Goal: Task Accomplishment & Management: Manage account settings

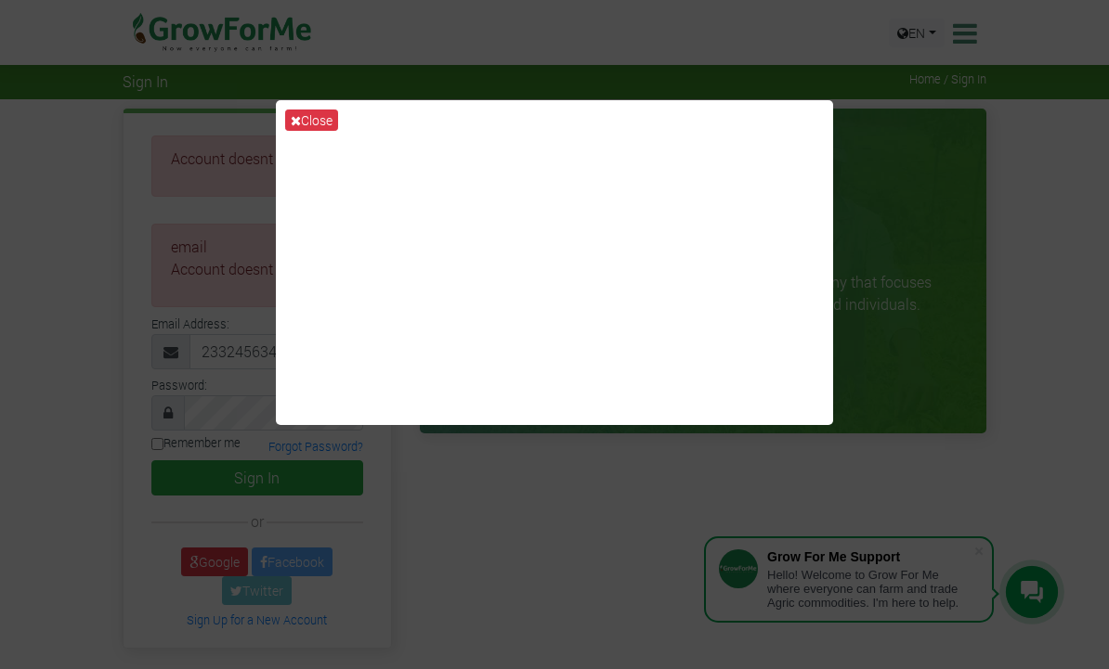
click at [297, 127] on icon at bounding box center [296, 120] width 10 height 13
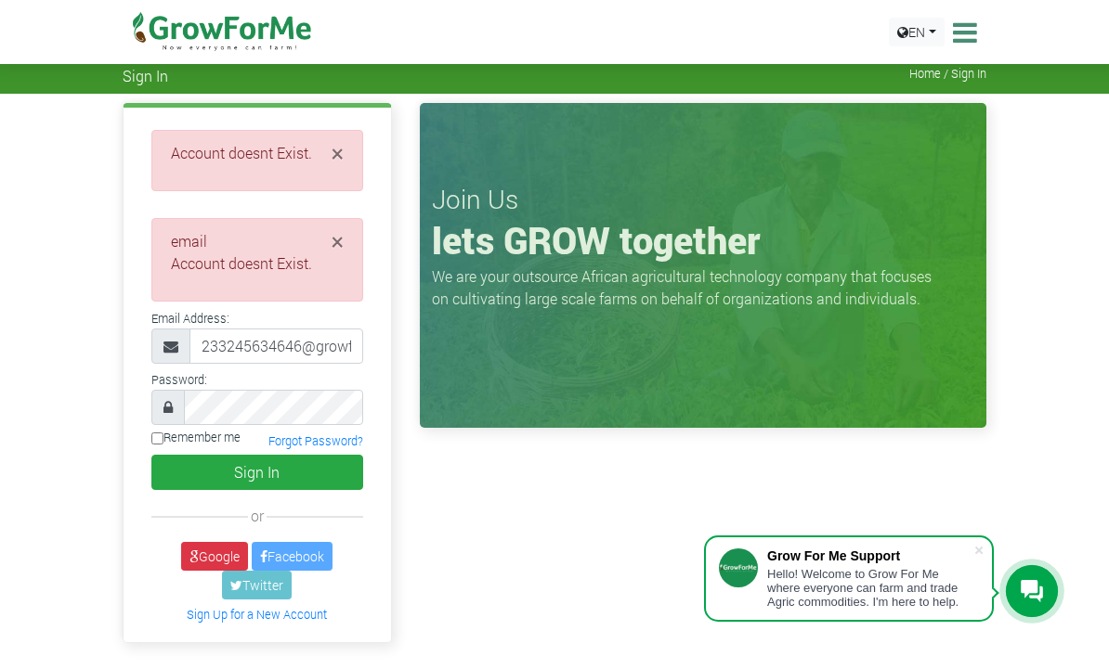
scroll to position [6, 0]
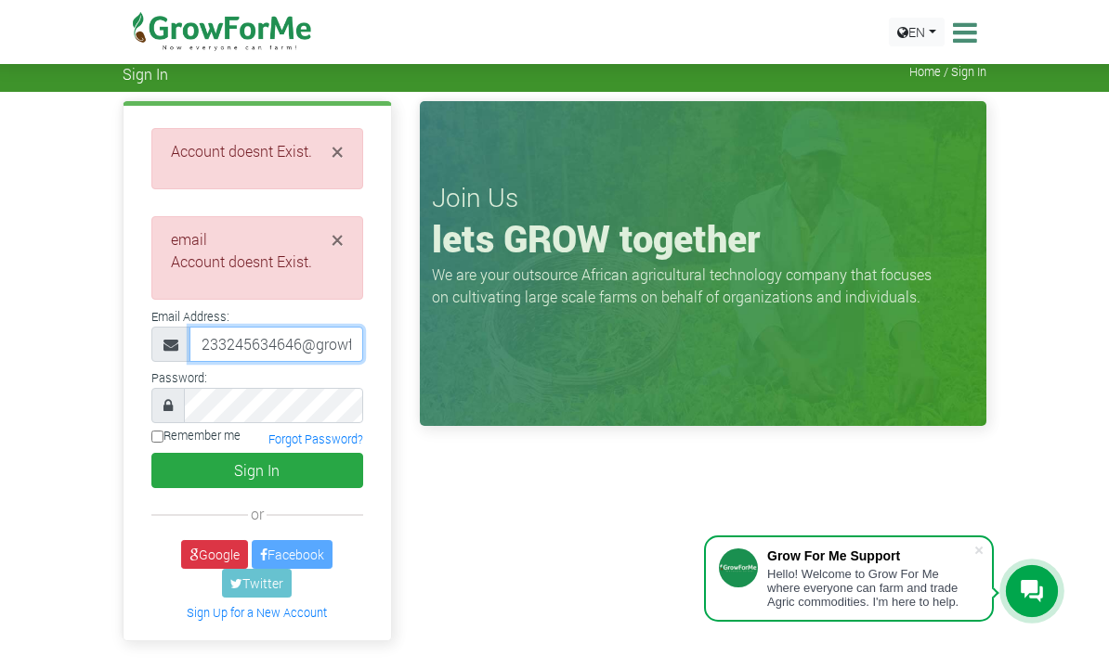
click at [318, 343] on input "233245634646@growforme-com" at bounding box center [276, 345] width 174 height 35
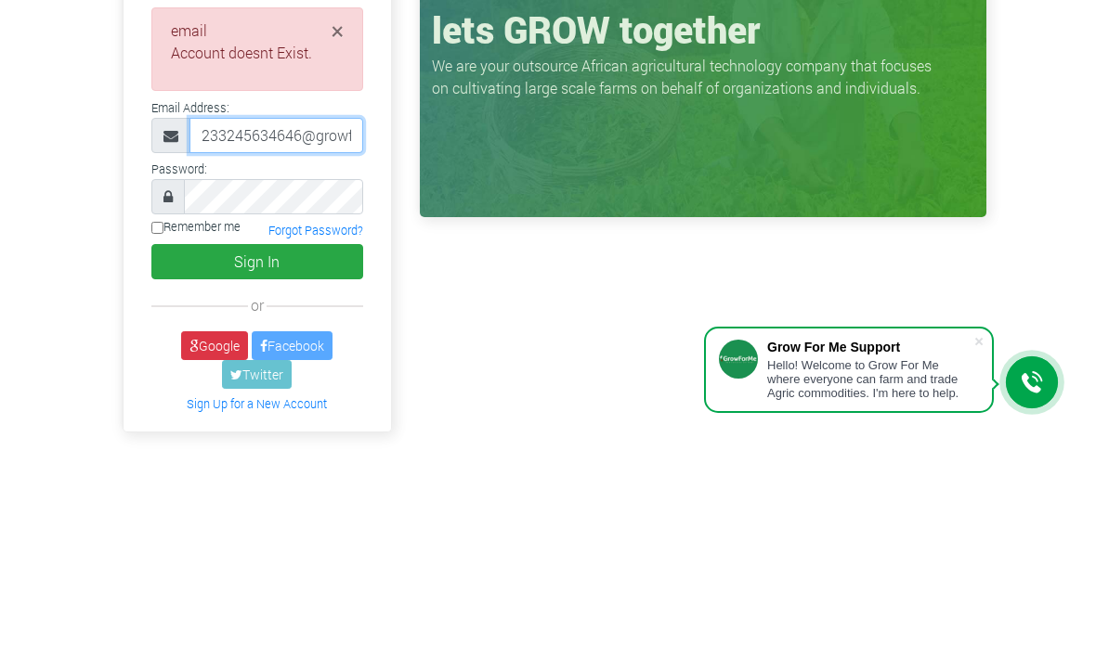
click at [315, 328] on input "233245634646@growforme-com" at bounding box center [276, 345] width 174 height 35
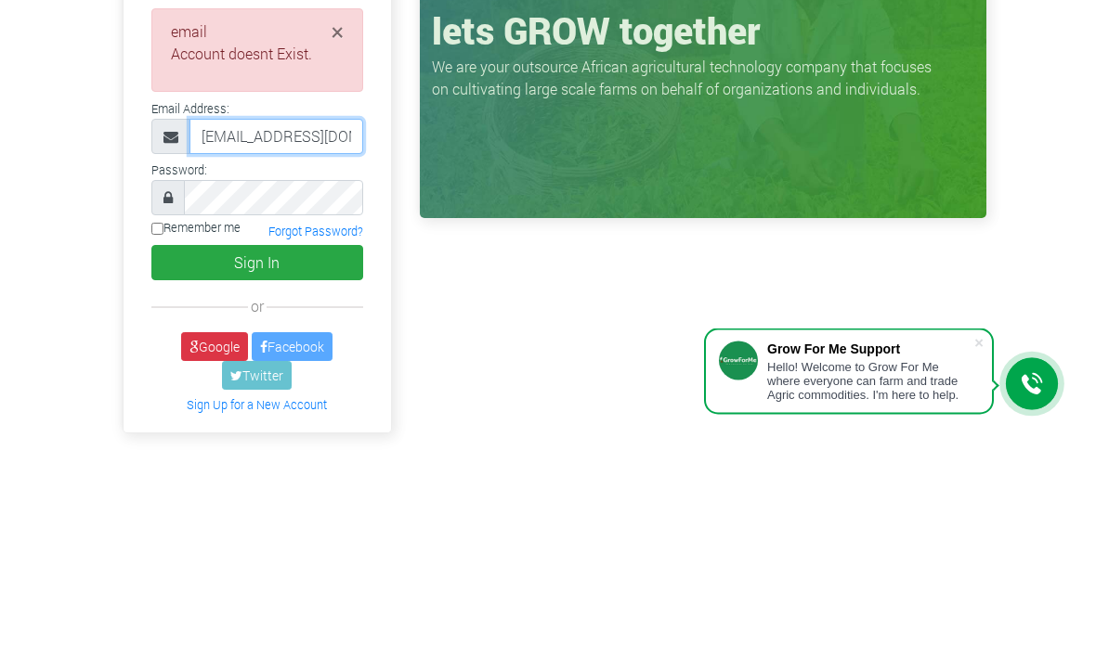
type input "233245634646@growforme.com"
click at [166, 389] on span at bounding box center [167, 406] width 33 height 35
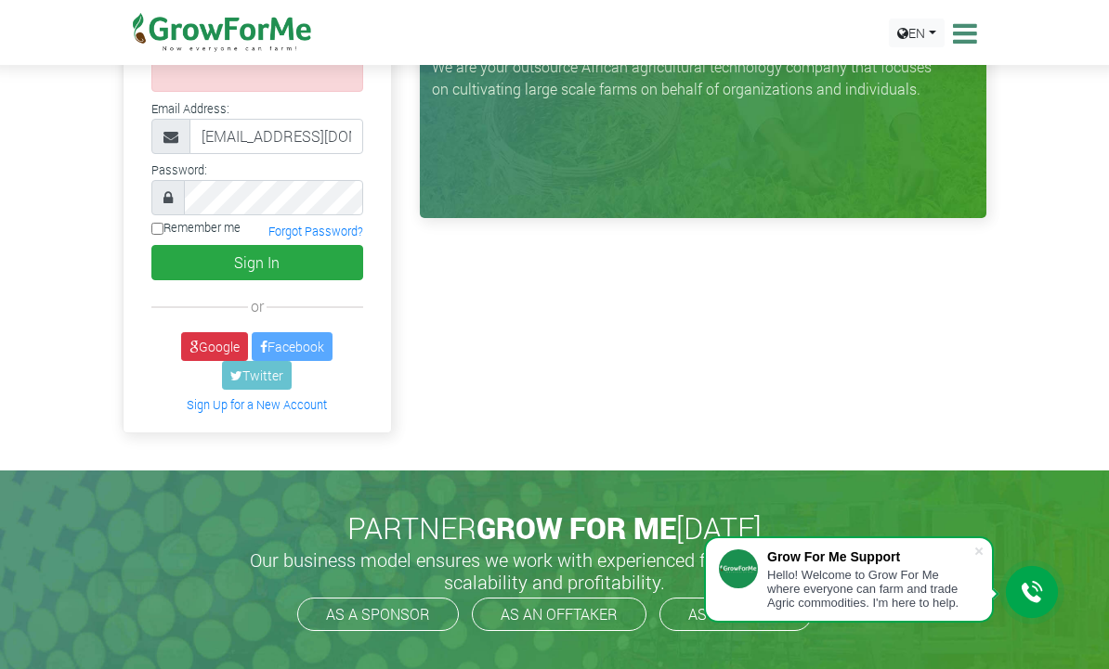
click at [160, 227] on input "Remember me" at bounding box center [157, 229] width 12 height 12
checkbox input "true"
click at [273, 253] on button "Sign In" at bounding box center [257, 262] width 212 height 35
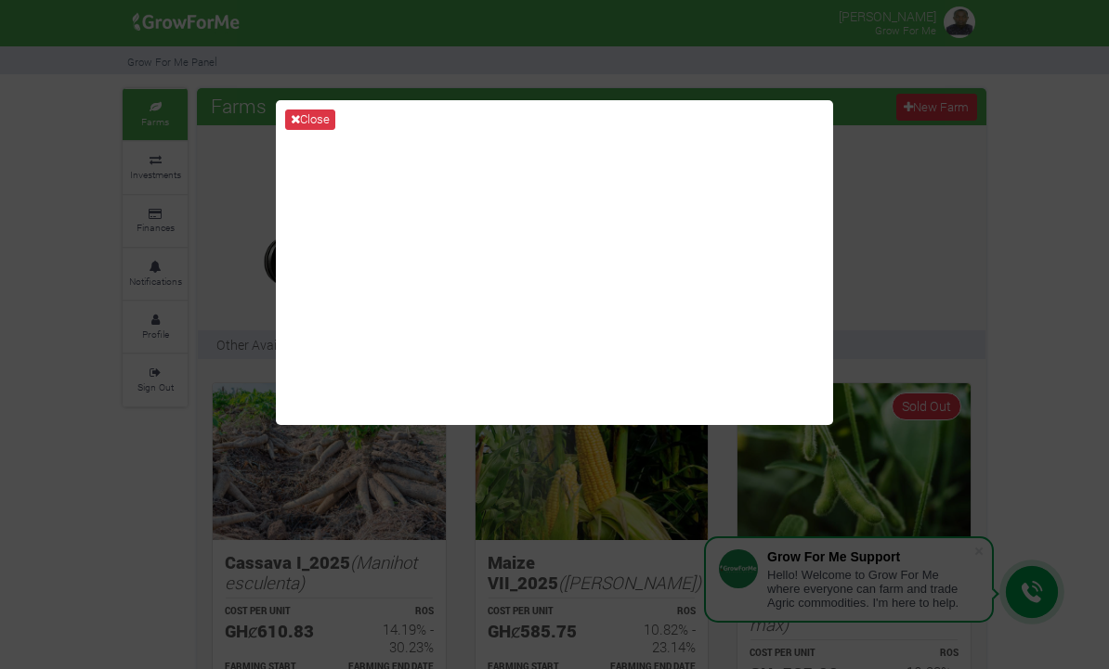
click at [305, 125] on button "Close" at bounding box center [310, 120] width 50 height 20
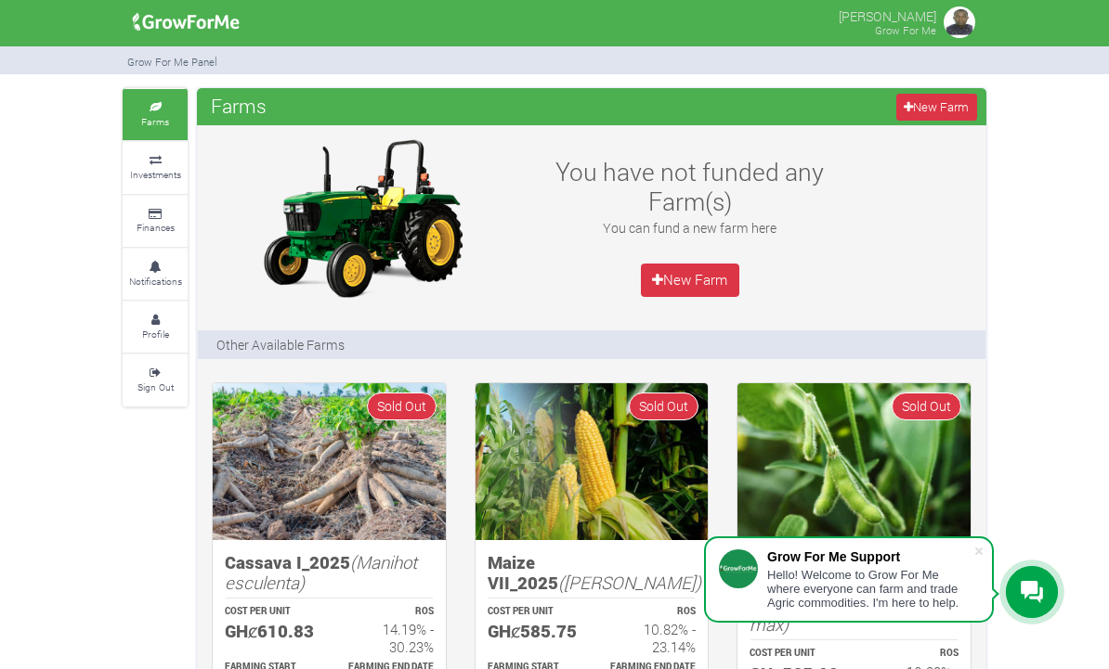
click at [167, 107] on icon at bounding box center [155, 107] width 56 height 9
click at [162, 328] on small "Profile" at bounding box center [155, 334] width 27 height 13
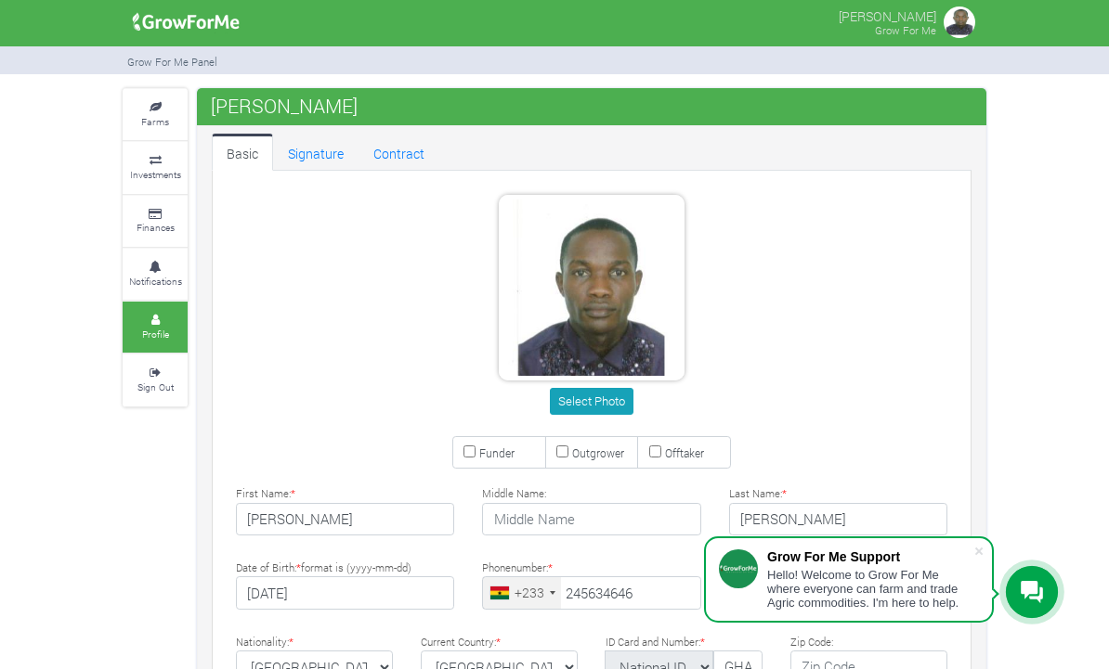
type input "24 563 4646"
click at [161, 159] on icon at bounding box center [155, 160] width 56 height 9
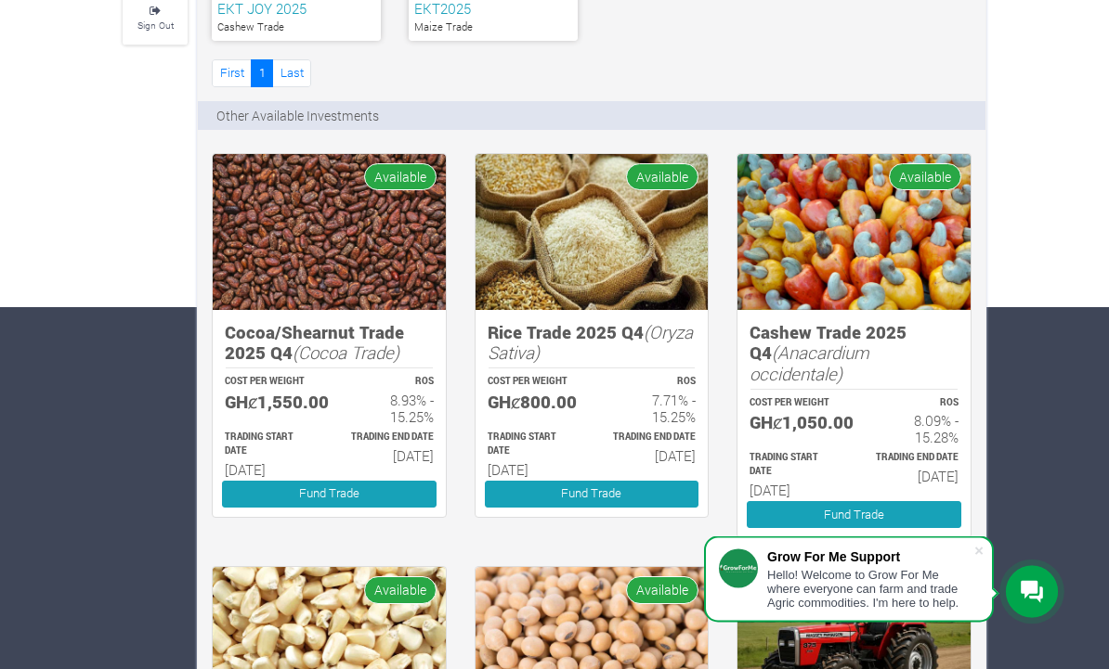
scroll to position [362, 0]
click at [978, 561] on span at bounding box center [978, 551] width 19 height 19
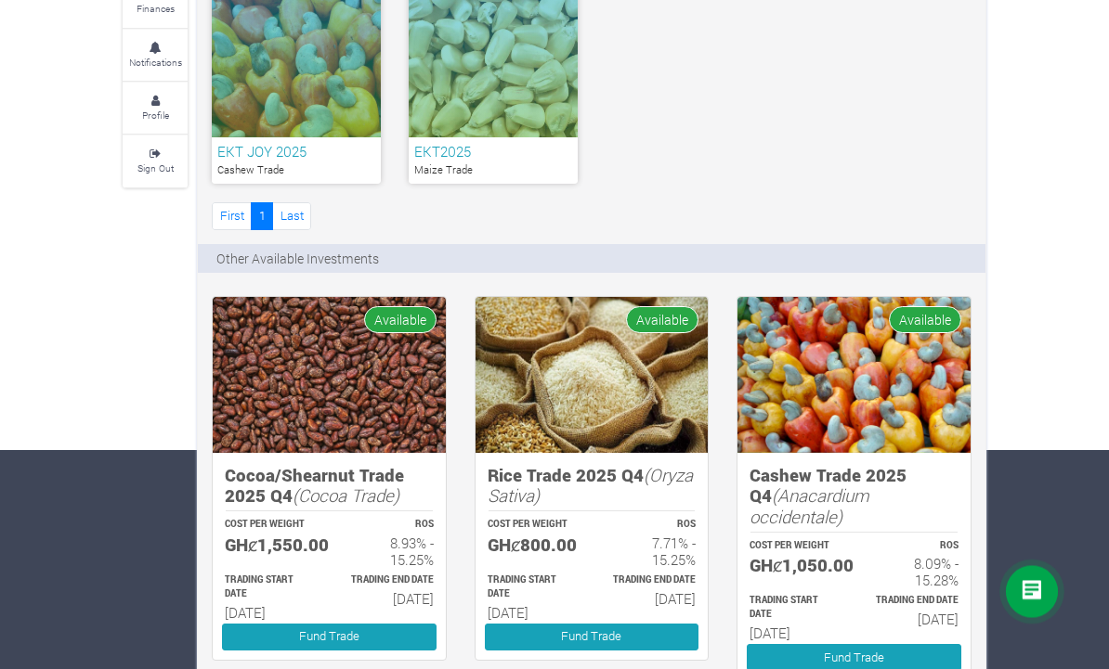
scroll to position [0, 0]
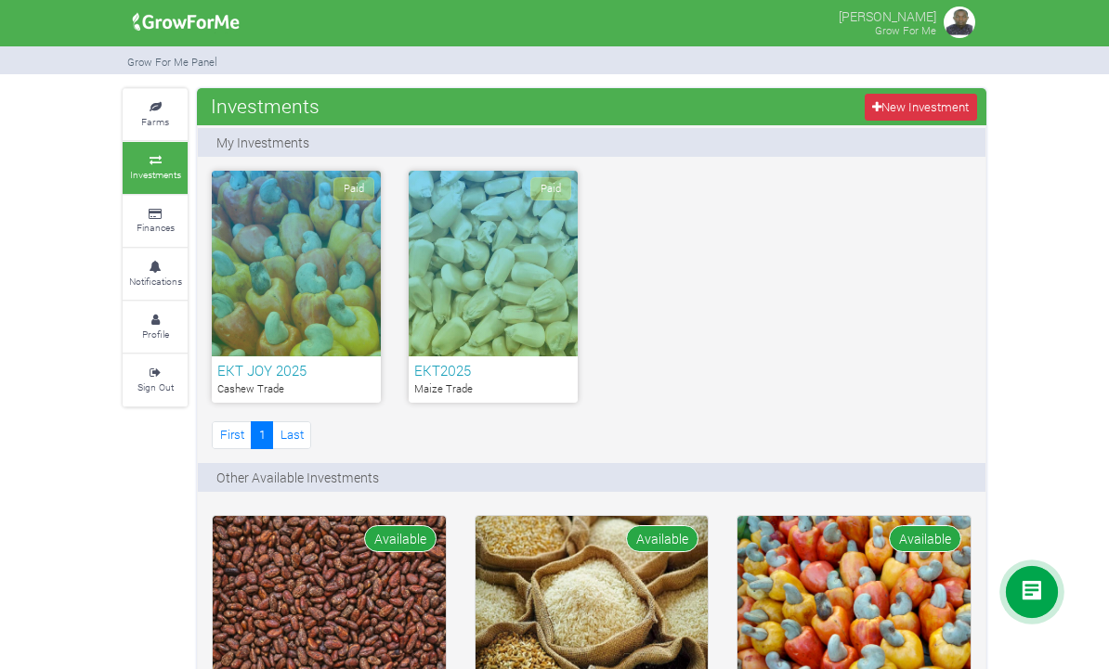
click at [289, 289] on div "Paid" at bounding box center [296, 264] width 169 height 186
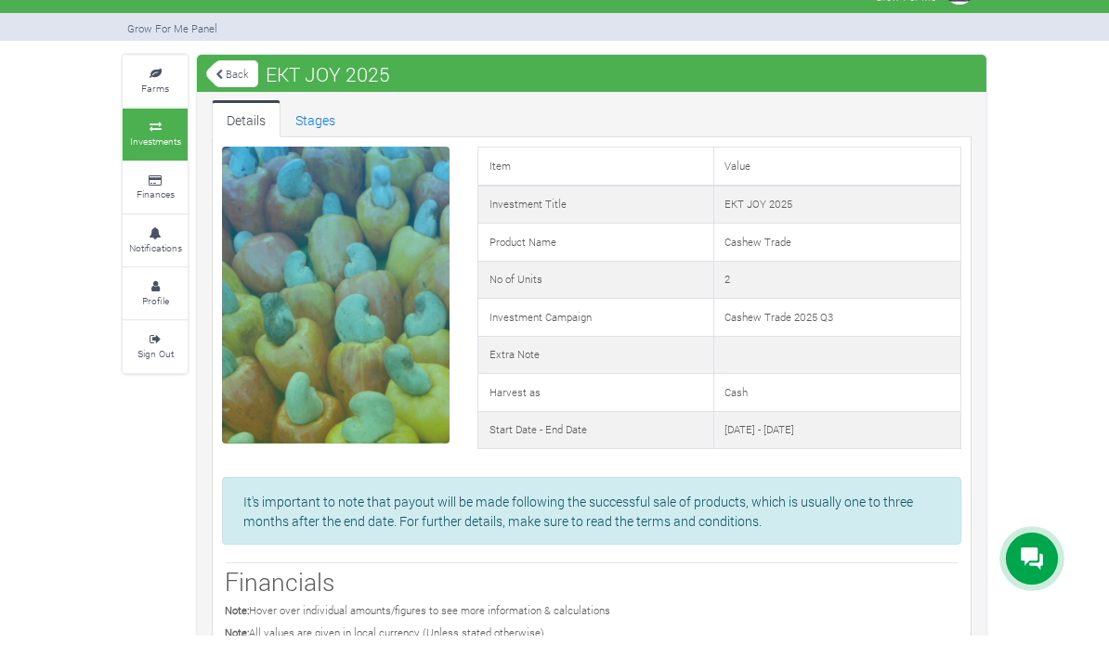
scroll to position [38, 0]
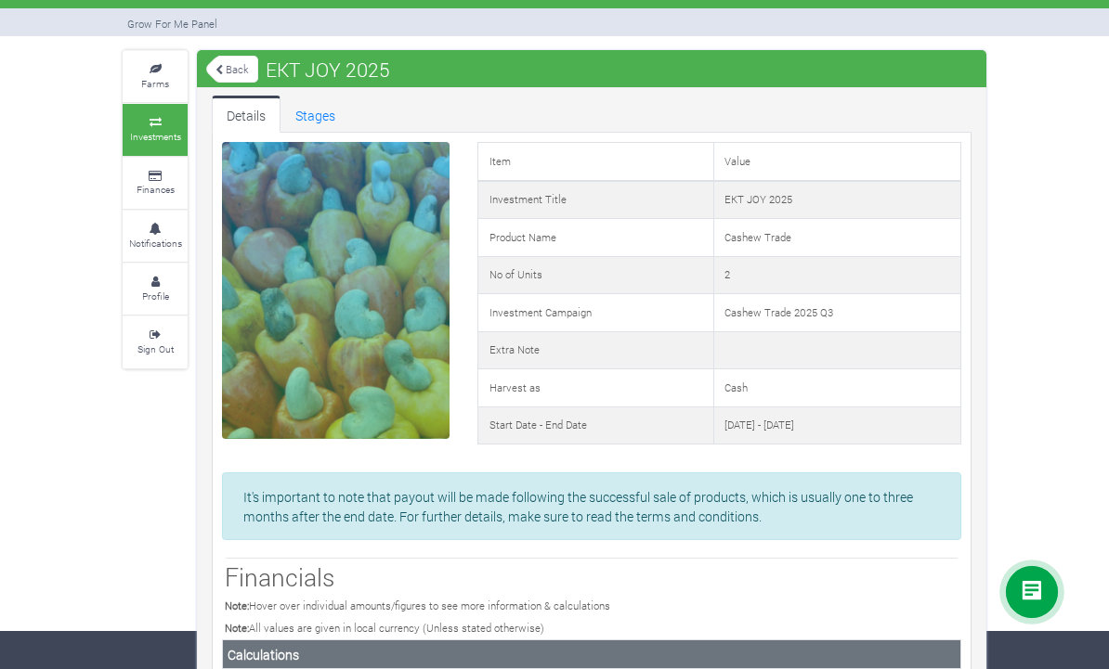
click at [224, 59] on link "Back" at bounding box center [232, 69] width 52 height 31
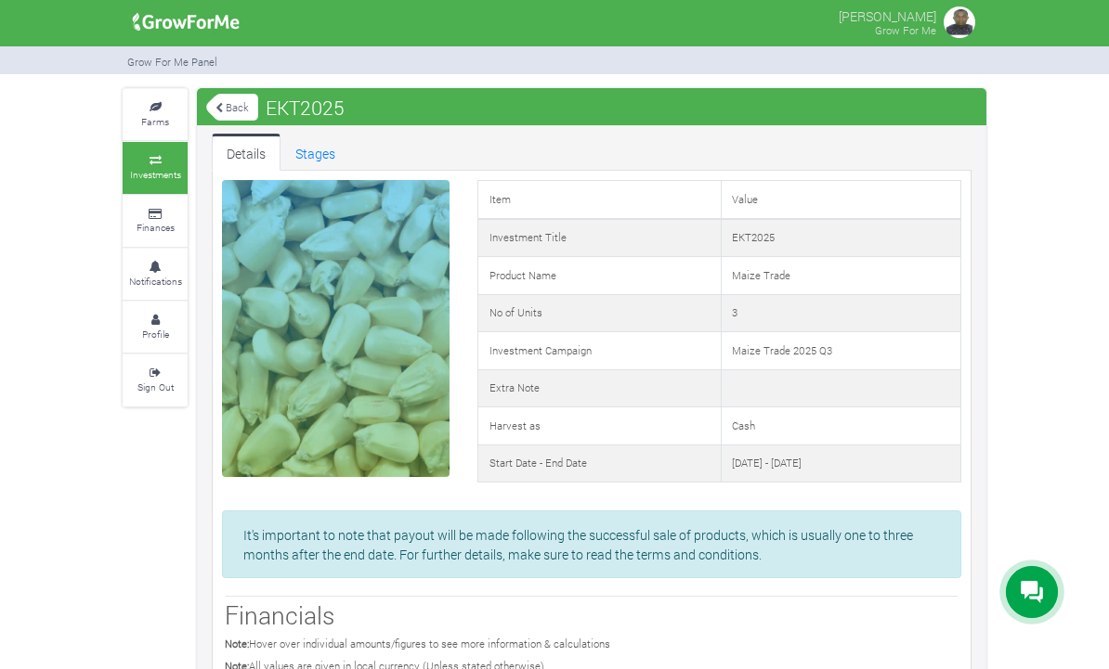
click at [318, 148] on link "Stages" at bounding box center [315, 152] width 70 height 37
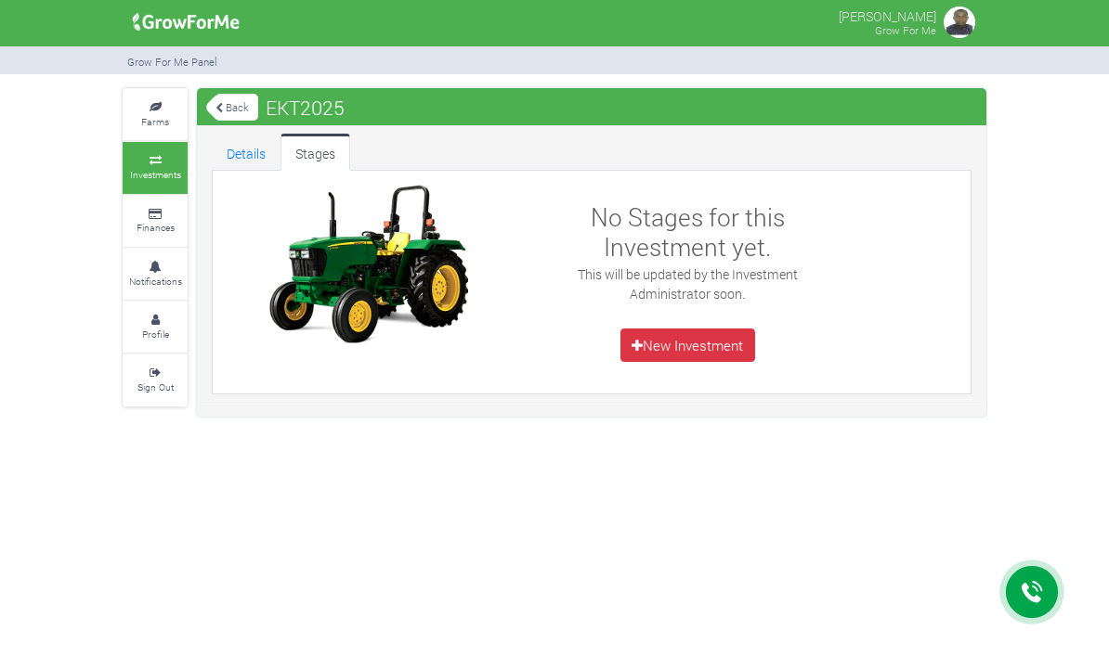
click at [155, 252] on link "Notifications" at bounding box center [155, 274] width 65 height 51
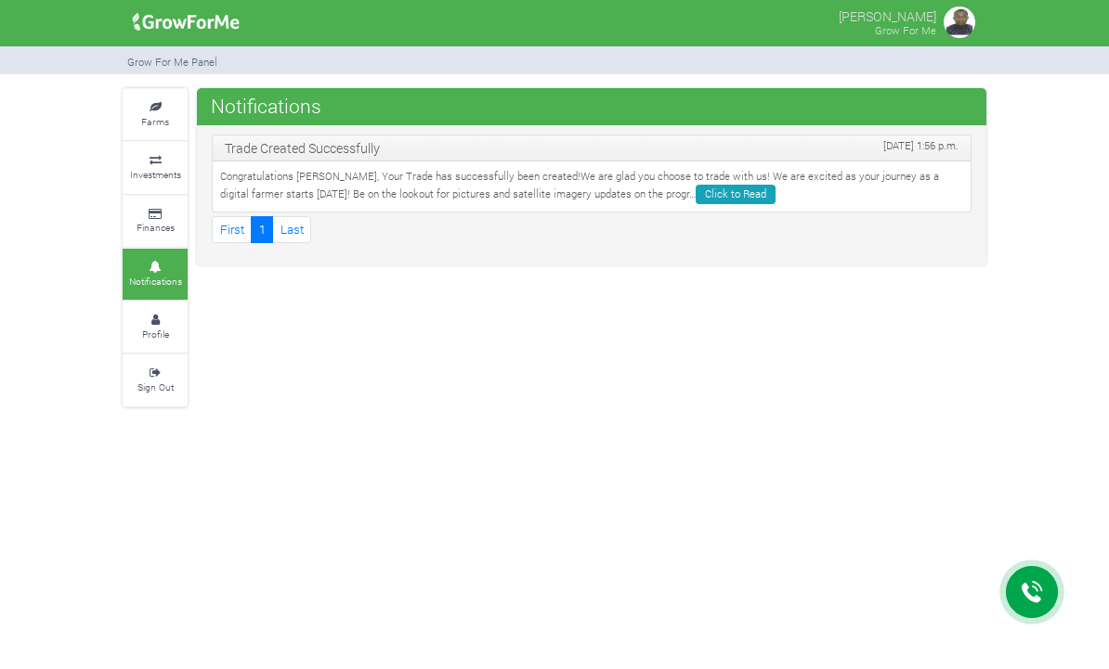
click at [155, 115] on small "Farms" at bounding box center [155, 121] width 28 height 13
